Goal: Check status: Verify the current state of an ongoing process or item

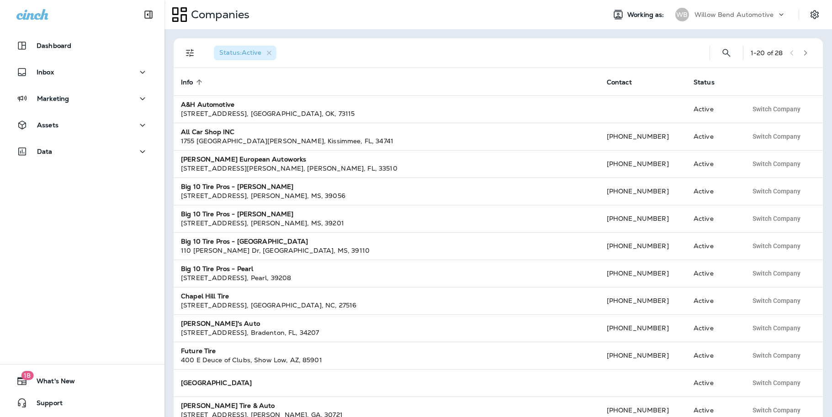
click at [730, 16] on p "Willow Bend Automotive" at bounding box center [733, 14] width 79 height 7
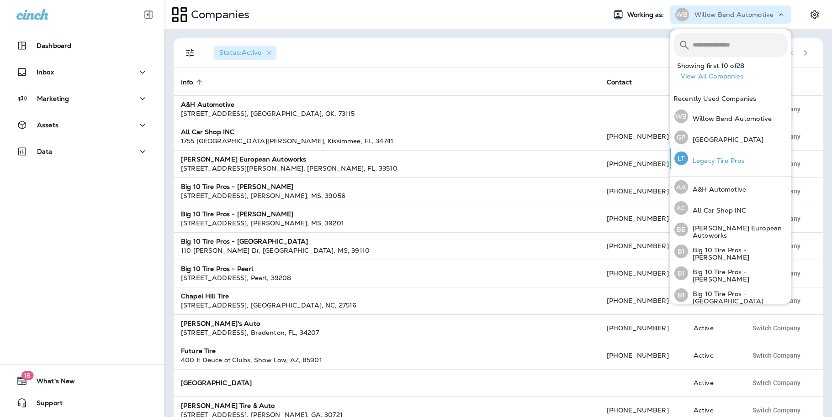
click at [709, 161] on p "Legacy Tire Pros" at bounding box center [716, 160] width 56 height 7
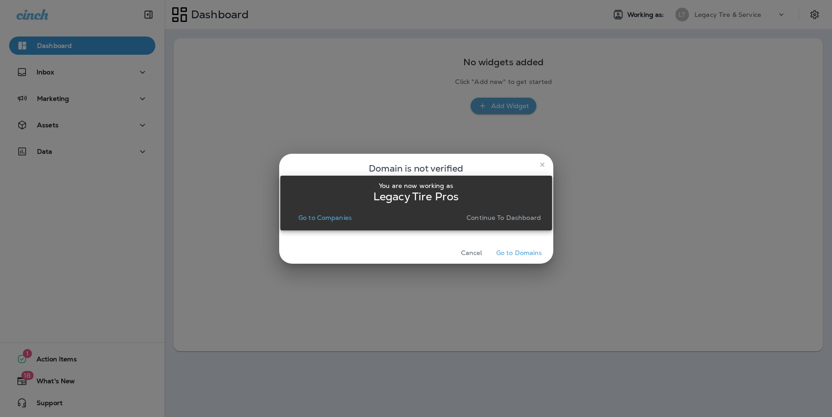
click at [511, 253] on div "You are now working as Legacy Tire Pros Go to Companies Continue to Dashboard" at bounding box center [416, 203] width 272 height 406
click at [506, 221] on p "Continue to Dashboard" at bounding box center [503, 217] width 74 height 7
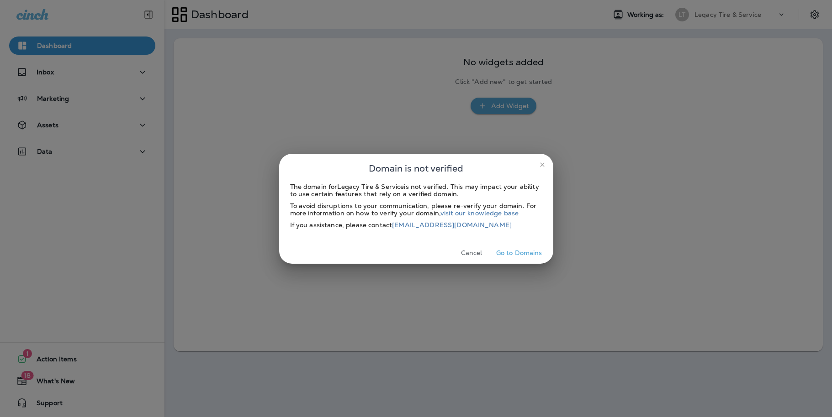
click at [515, 254] on button "Go to Domains" at bounding box center [518, 253] width 53 height 14
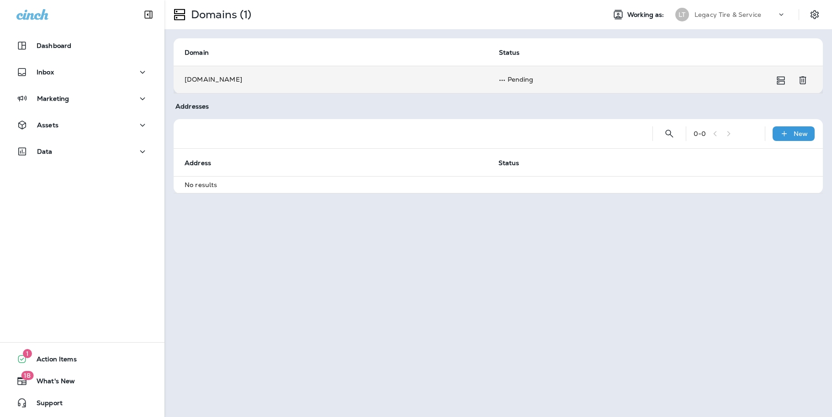
click at [728, 81] on td "Pending" at bounding box center [644, 79] width 313 height 27
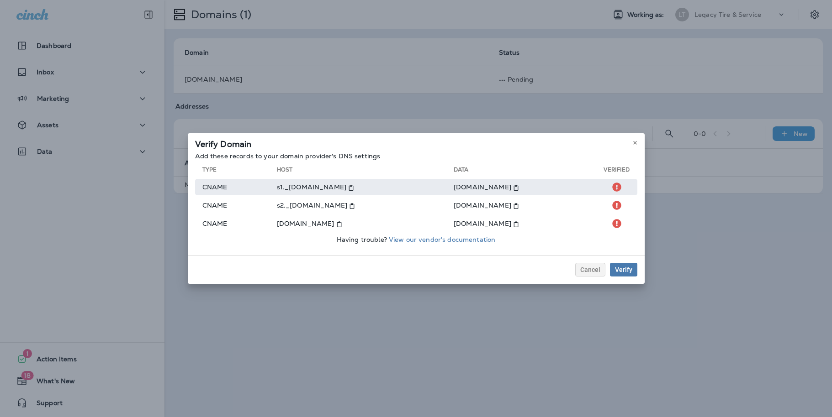
click at [315, 185] on td "s1._[DOMAIN_NAME]" at bounding box center [365, 187] width 177 height 16
click at [340, 190] on td "s1._[DOMAIN_NAME]" at bounding box center [365, 187] width 177 height 16
click at [463, 191] on td "[DOMAIN_NAME]" at bounding box center [528, 187] width 150 height 16
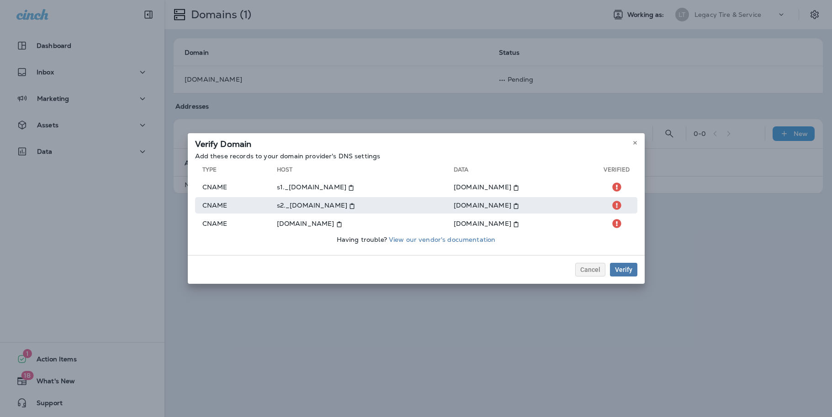
click at [325, 204] on td "s2._[DOMAIN_NAME]" at bounding box center [365, 205] width 177 height 16
click at [455, 204] on td "[DOMAIN_NAME]" at bounding box center [528, 205] width 150 height 16
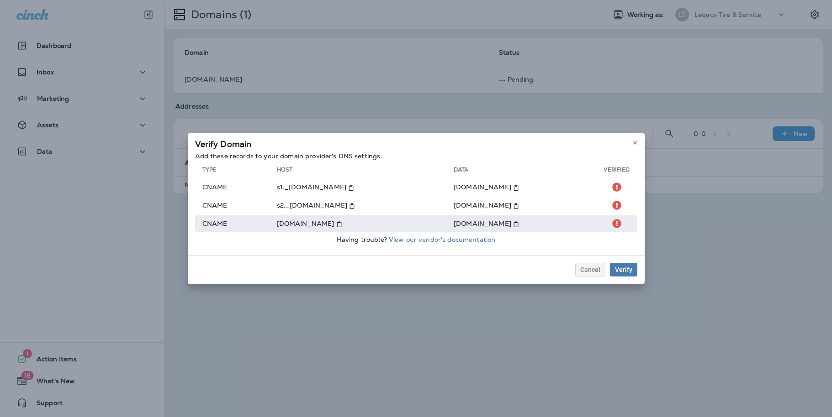
click at [309, 227] on td "[DOMAIN_NAME]" at bounding box center [365, 224] width 177 height 16
click at [500, 219] on td "[DOMAIN_NAME]" at bounding box center [528, 224] width 150 height 16
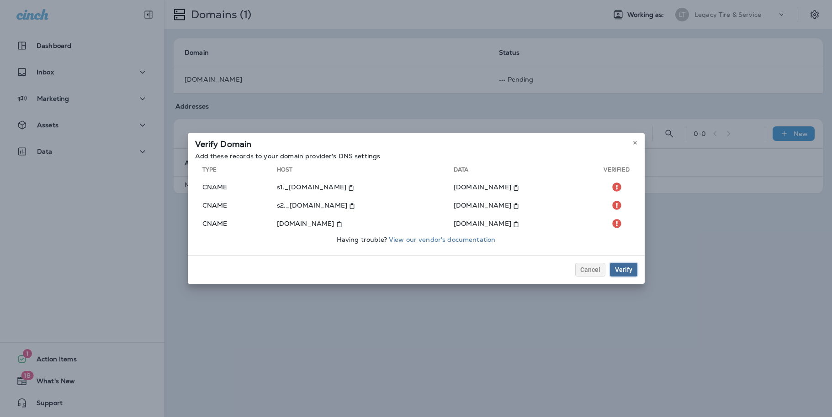
click at [620, 267] on div "Verify" at bounding box center [623, 270] width 17 height 6
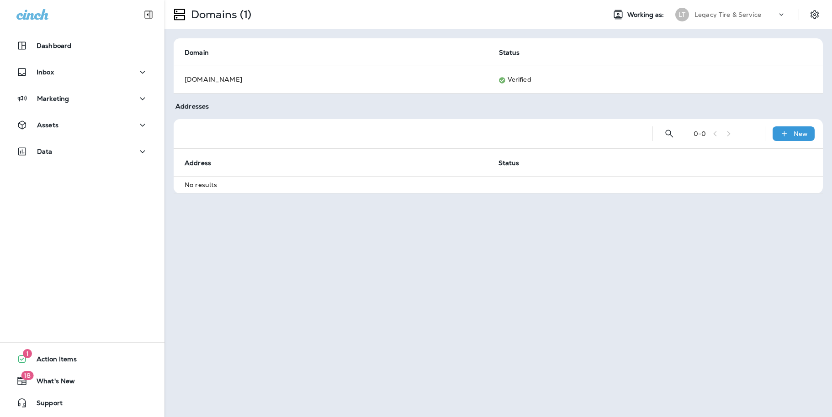
click at [516, 232] on div "Domains (1) Working as: LT Legacy Tire & Service Domain Status [DOMAIN_NAME] Ve…" at bounding box center [497, 208] width 667 height 417
